Goal: Navigation & Orientation: Find specific page/section

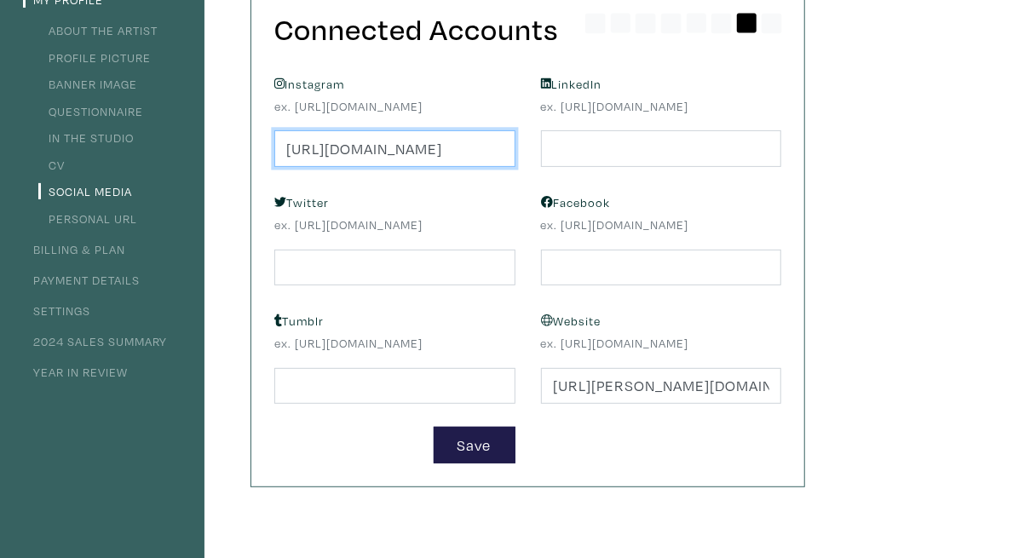
click at [515, 148] on input "https://www.instagram.com/tbureyartist/#" at bounding box center [394, 148] width 241 height 37
click at [515, 147] on input "https://www.instagram.com/tbureyartist/#" at bounding box center [394, 148] width 241 height 37
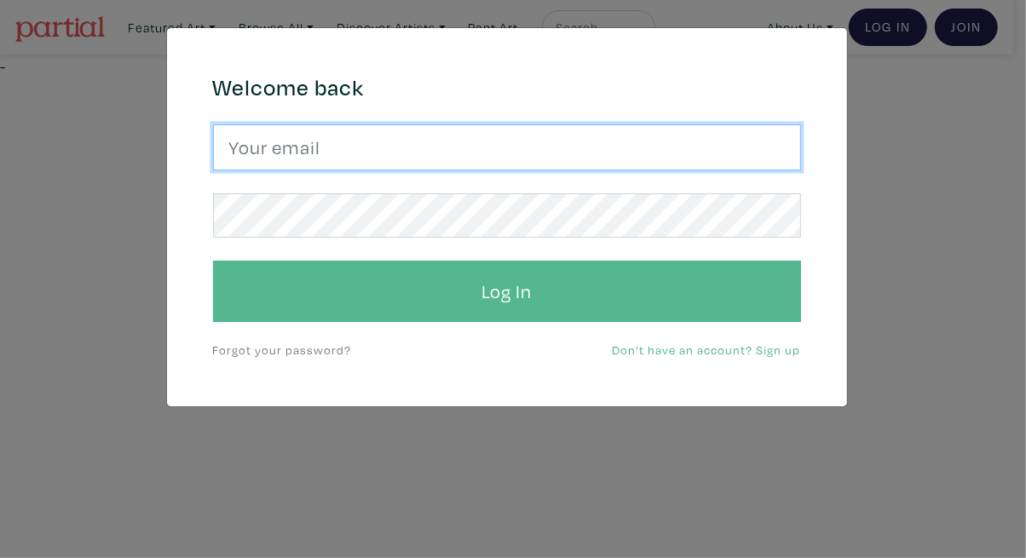
type input "tylerburey1@gmail.com"
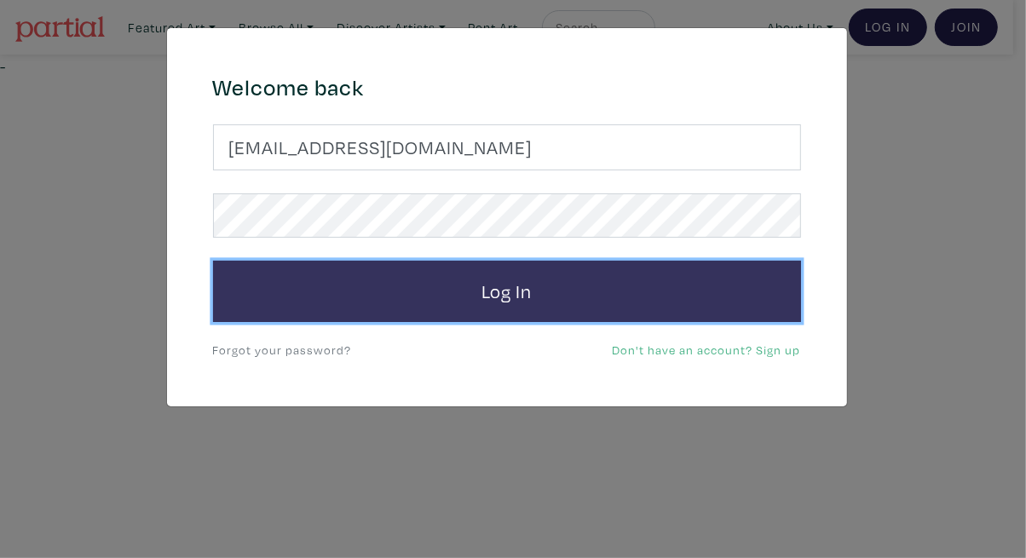
click at [492, 304] on button "Log In" at bounding box center [507, 291] width 588 height 61
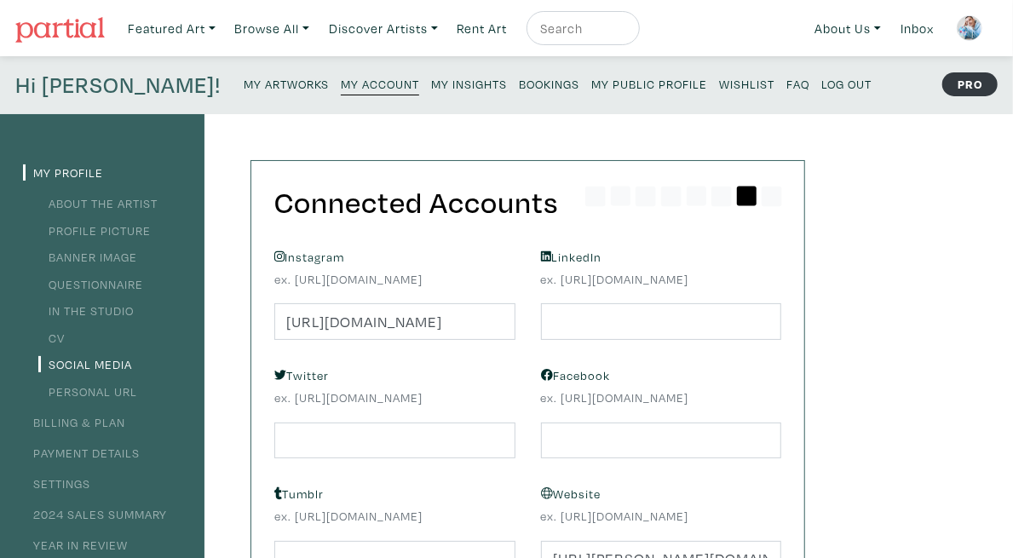
scroll to position [250, 0]
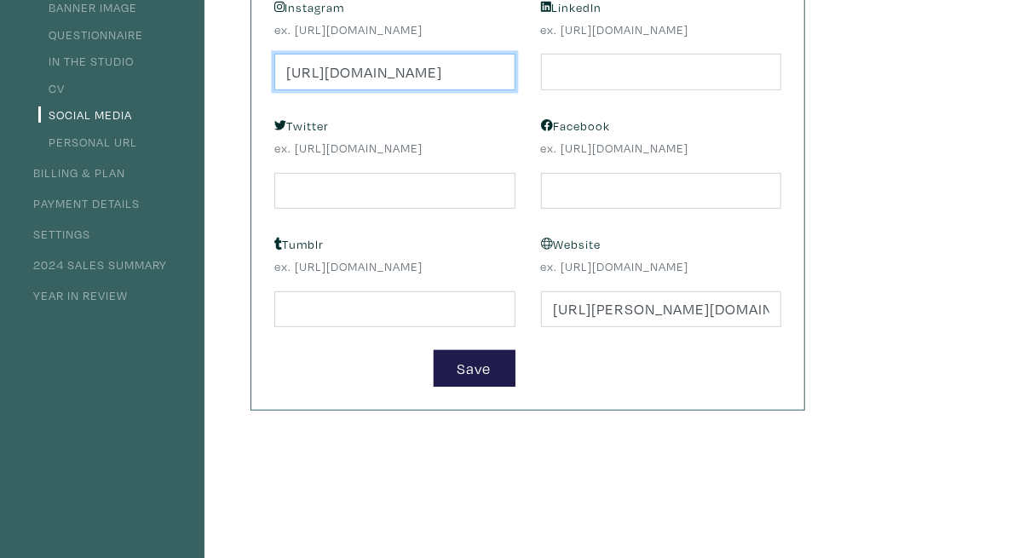
click at [515, 61] on input "https://www.instagram.com/tbureyartist/#" at bounding box center [394, 72] width 241 height 37
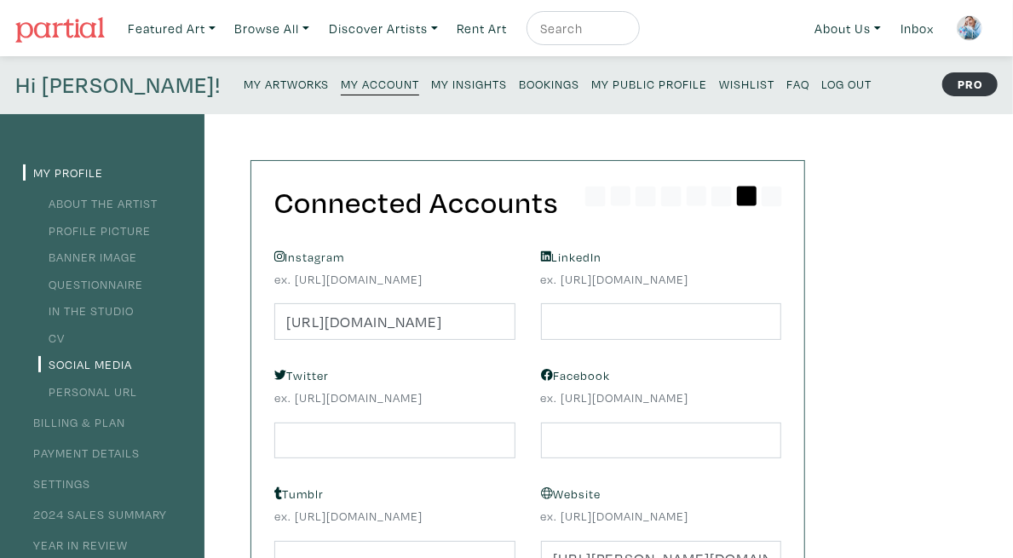
scroll to position [0, 0]
click at [36, 37] on img at bounding box center [59, 30] width 89 height 26
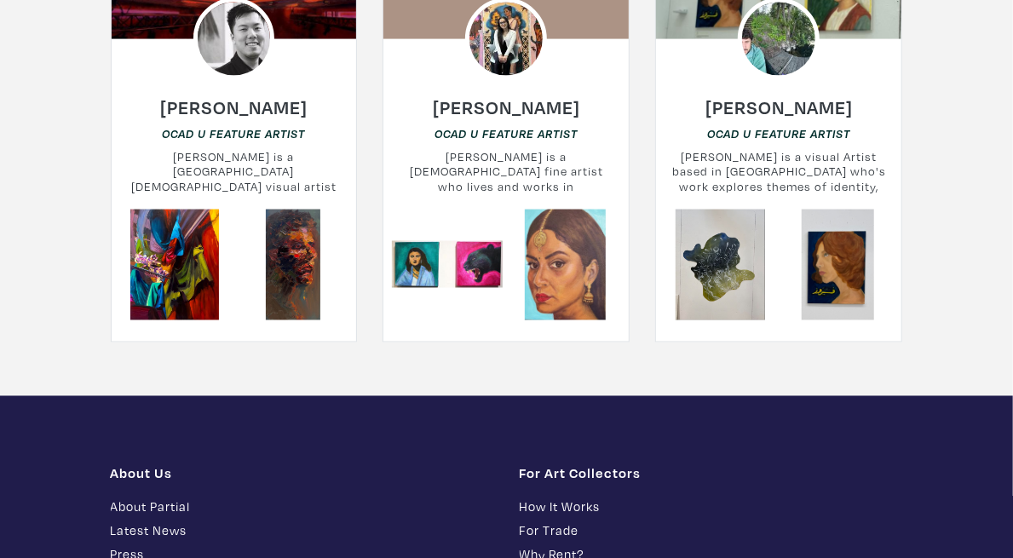
scroll to position [4293, 0]
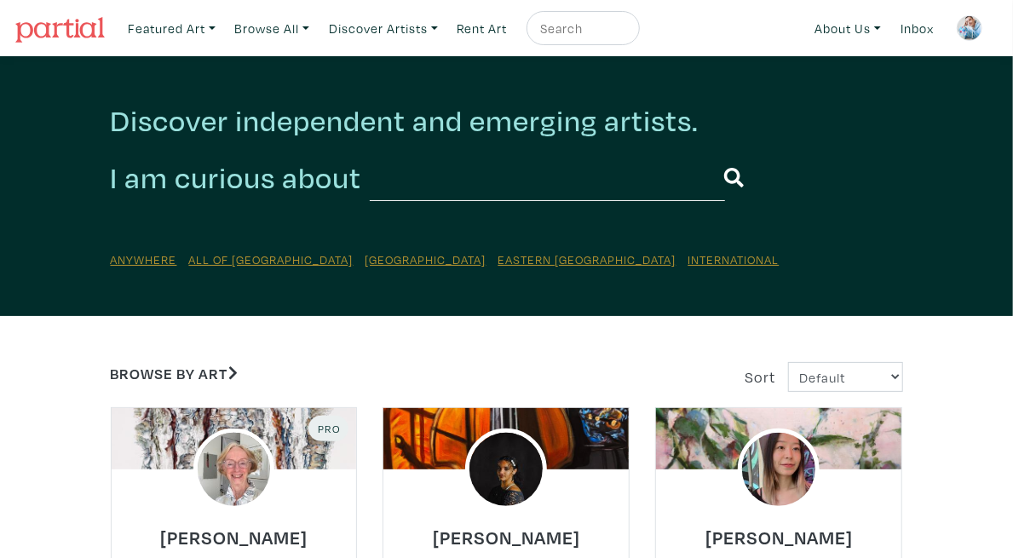
click at [50, 38] on img at bounding box center [59, 30] width 89 height 26
